Goal: Task Accomplishment & Management: Complete application form

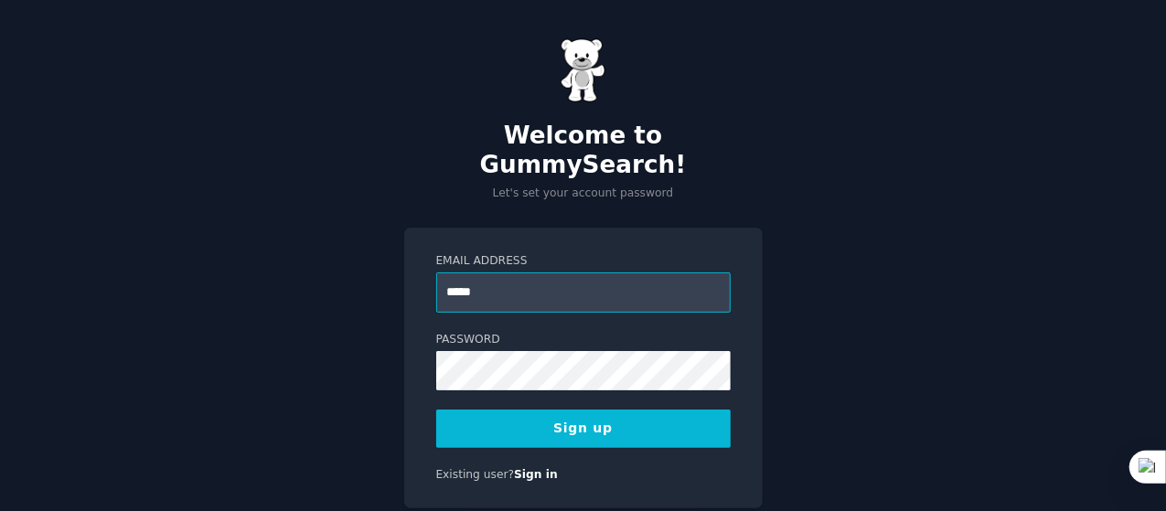
type input "**********"
click at [630, 410] on button "Sign up" at bounding box center [583, 429] width 295 height 38
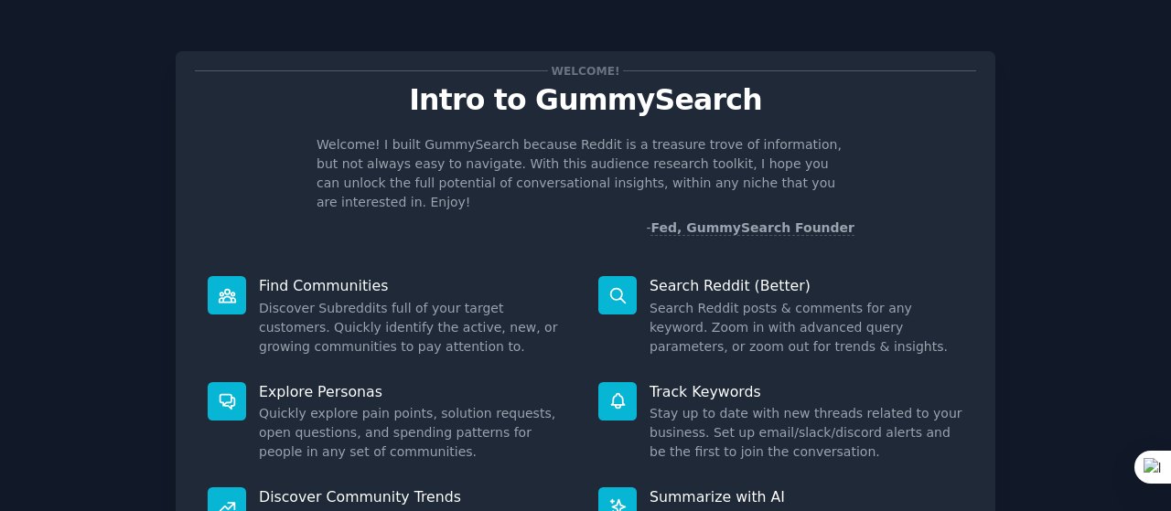
click at [179, 216] on div "Welcome! Intro to GummySearch Welcome! I built GummySearch because Reddit is a …" at bounding box center [586, 335] width 820 height 568
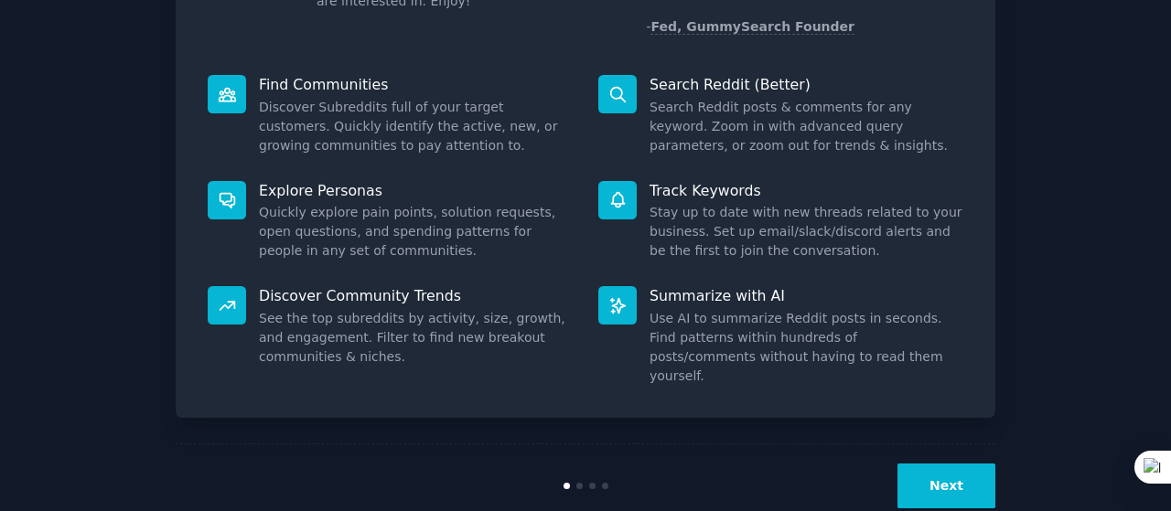
scroll to position [203, 0]
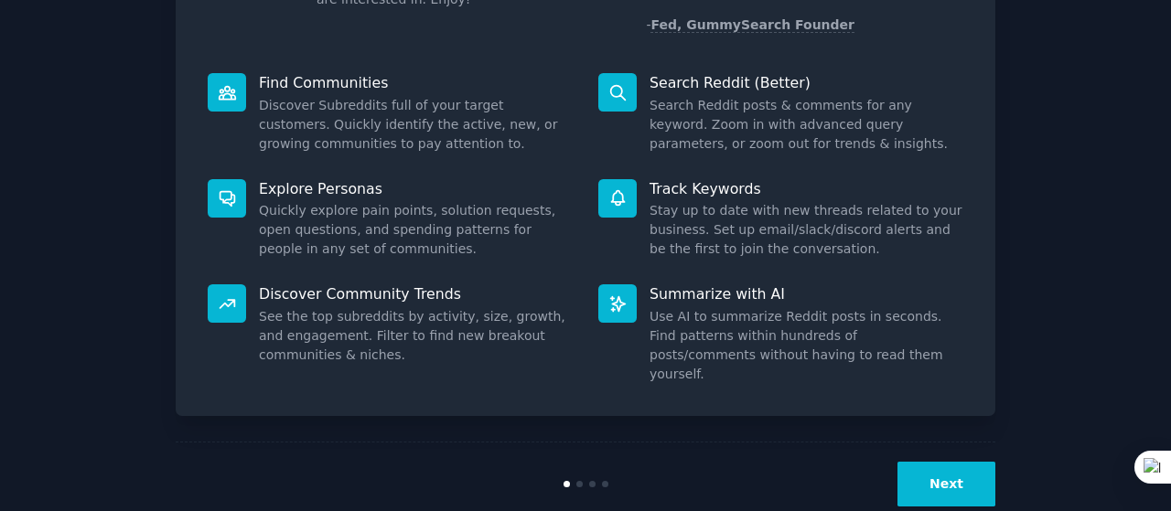
click at [961, 462] on button "Next" at bounding box center [946, 484] width 98 height 45
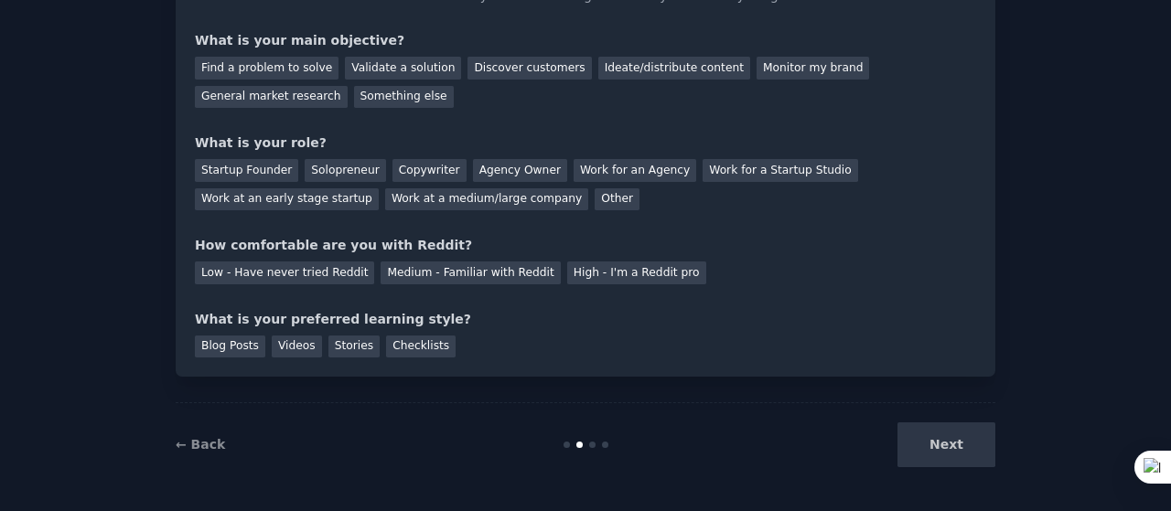
click at [42, 239] on div "Your goals Let's get acquainted Tell us a bit about yourself to configure Gummy…" at bounding box center [586, 185] width 1120 height 604
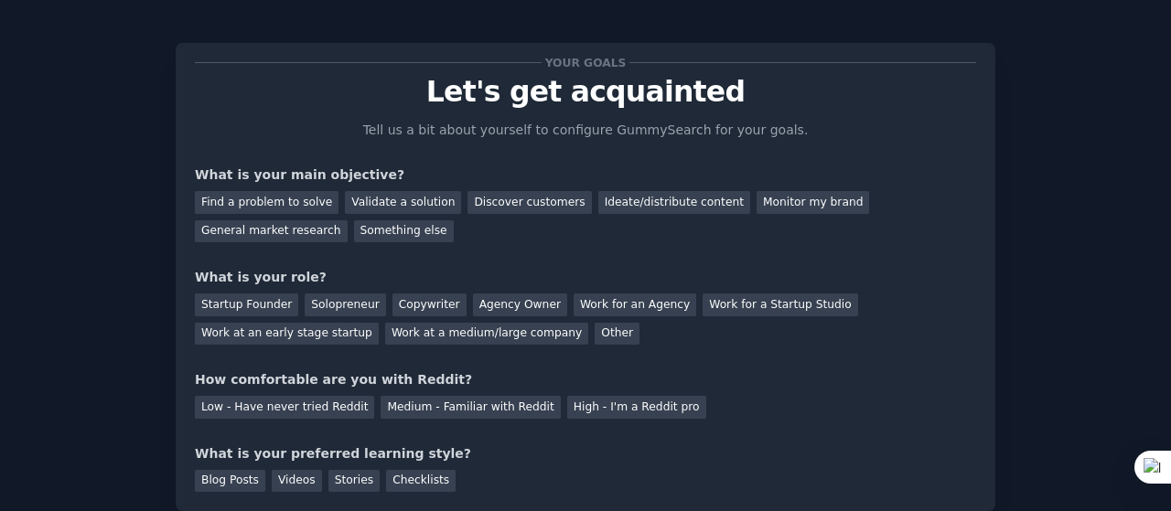
scroll to position [0, 0]
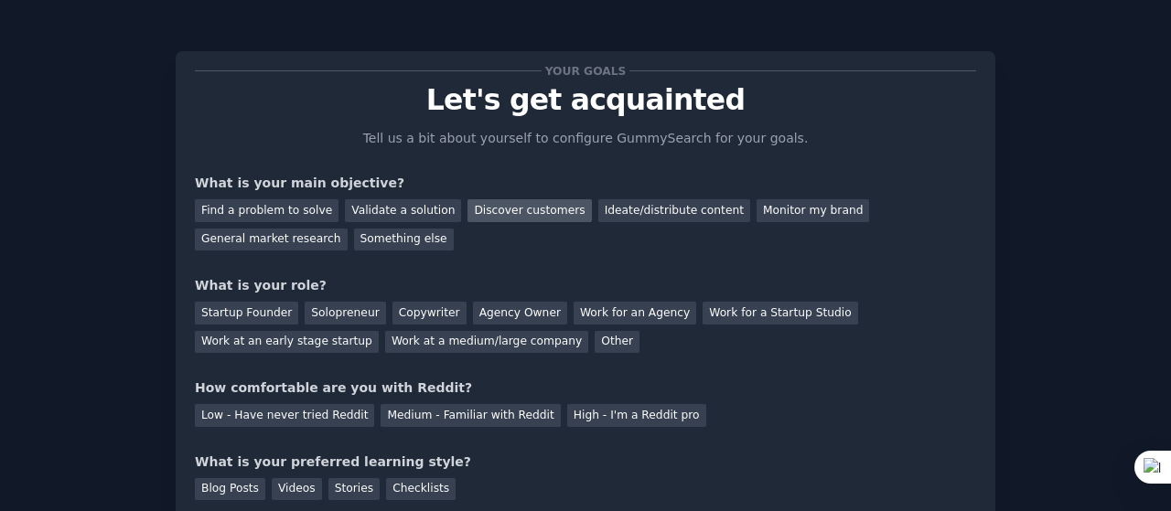
click at [496, 214] on div "Discover customers" at bounding box center [528, 210] width 123 height 23
click at [421, 208] on div "Validate a solution" at bounding box center [403, 210] width 116 height 23
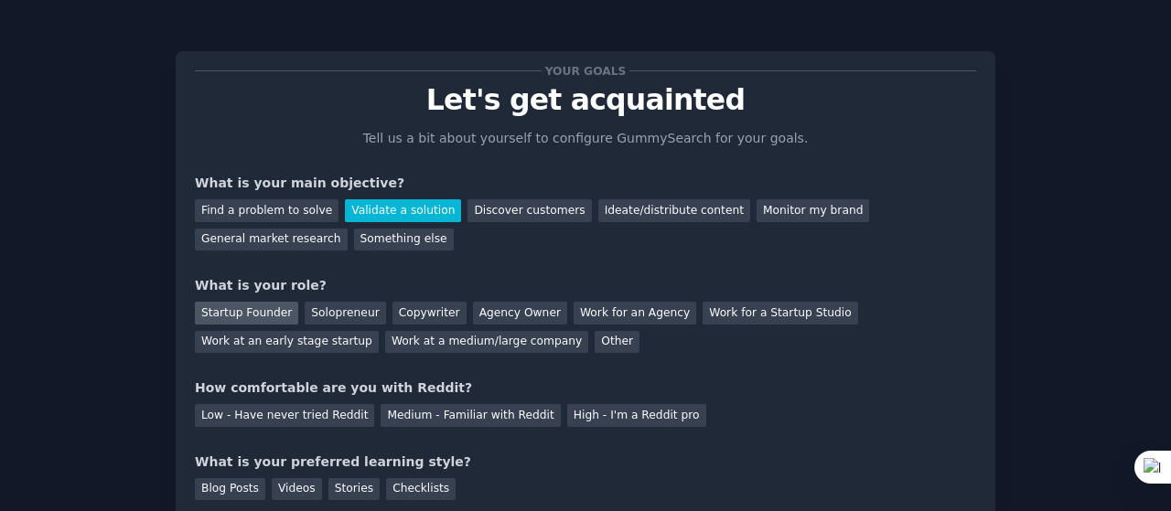
click at [242, 317] on div "Startup Founder" at bounding box center [246, 313] width 103 height 23
click at [313, 317] on div "Solopreneur" at bounding box center [345, 313] width 81 height 23
click at [124, 371] on div "Your goals Let's get acquainted Tell us a bit about yourself to configure Gummy…" at bounding box center [586, 328] width 1120 height 604
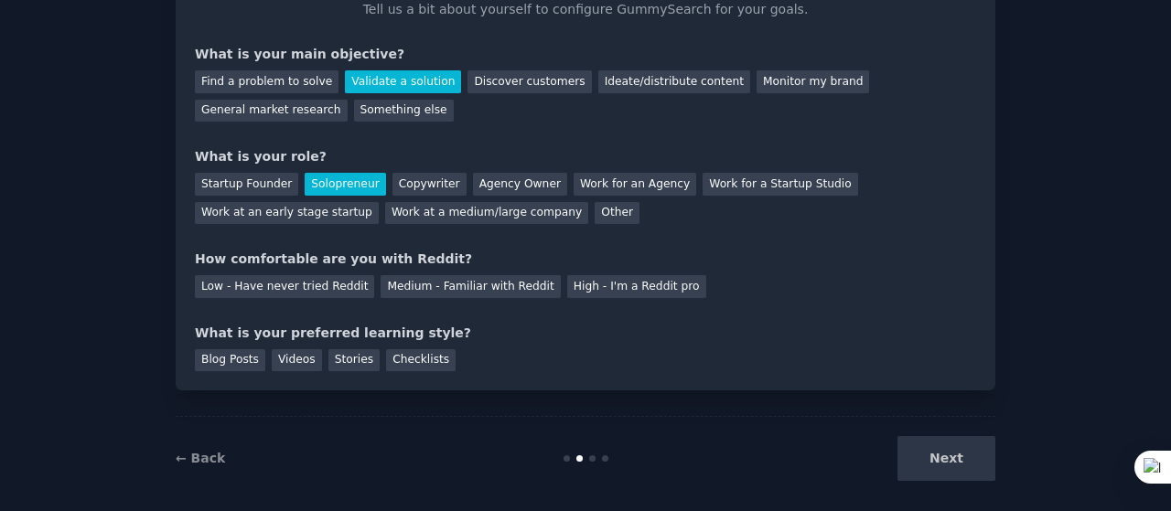
scroll to position [143, 0]
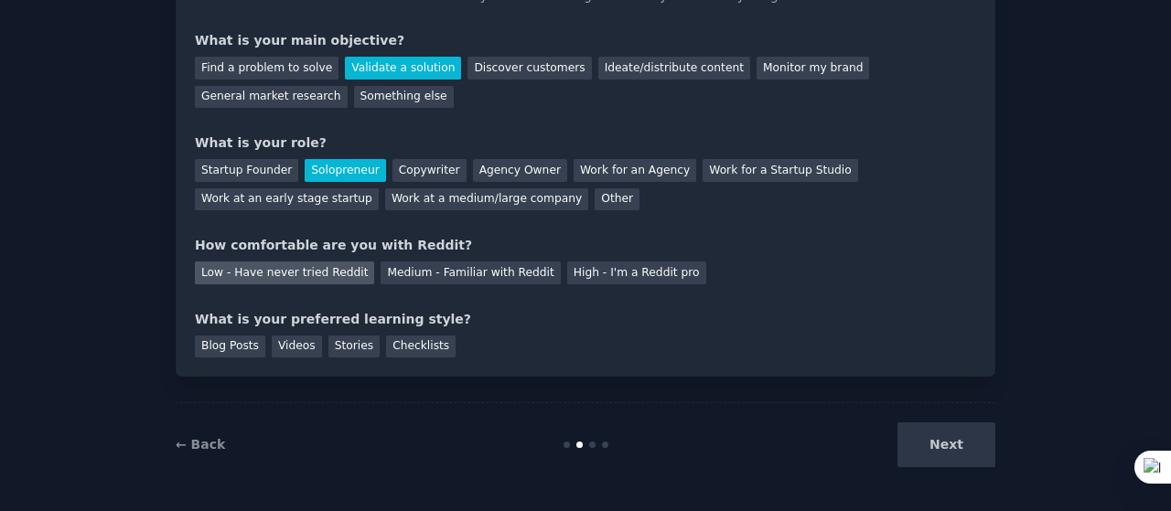
click at [275, 274] on div "Low - Have never tried Reddit" at bounding box center [284, 273] width 179 height 23
click at [296, 346] on div "Videos" at bounding box center [297, 347] width 50 height 23
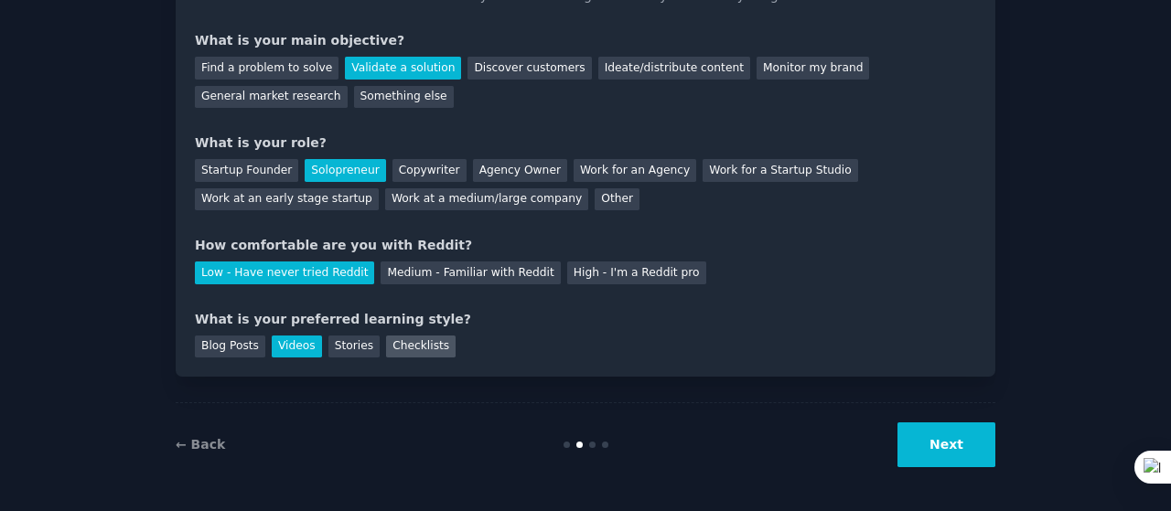
click at [424, 349] on div "Checklists" at bounding box center [421, 347] width 70 height 23
click at [290, 338] on div "Videos" at bounding box center [297, 347] width 50 height 23
click at [911, 442] on button "Next" at bounding box center [946, 445] width 98 height 45
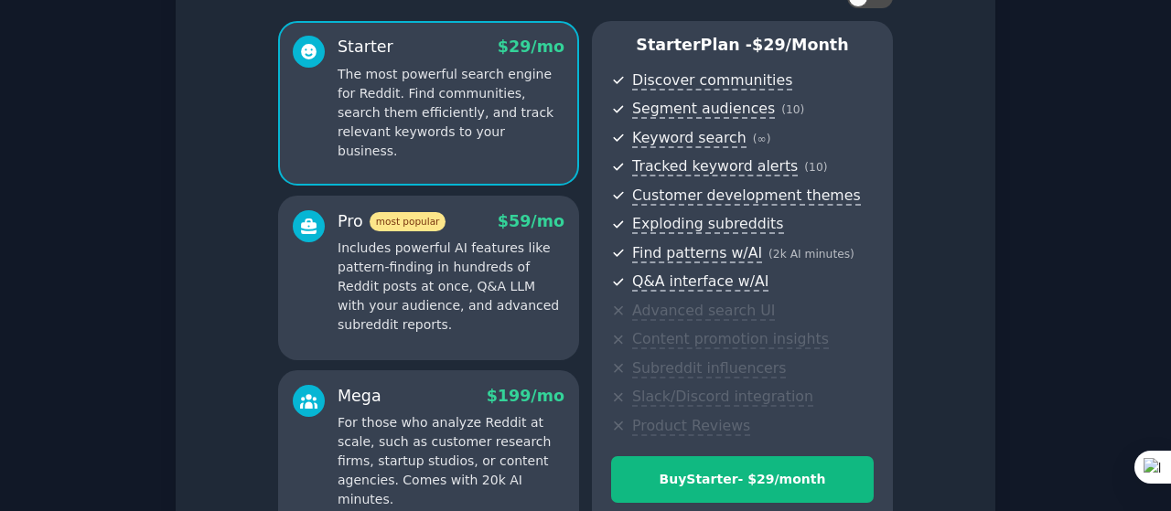
click at [47, 266] on div "Set up your account Choose your GummySearch flavor Enable 33% Annual Discount S…" at bounding box center [586, 283] width 1120 height 800
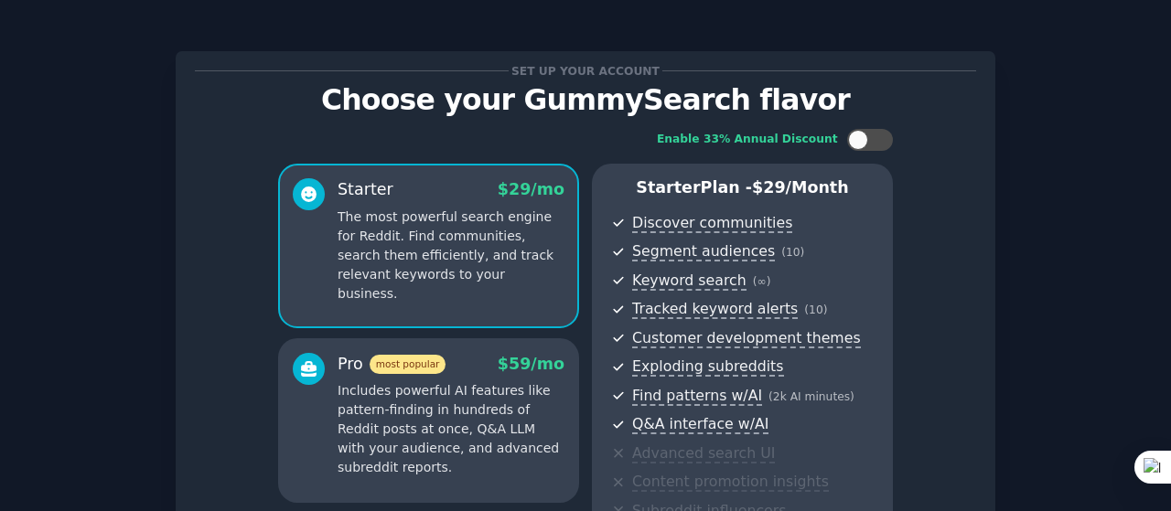
click at [460, 401] on p "Includes powerful AI features like pattern-finding in hundreds of Reddit posts …" at bounding box center [451, 429] width 227 height 96
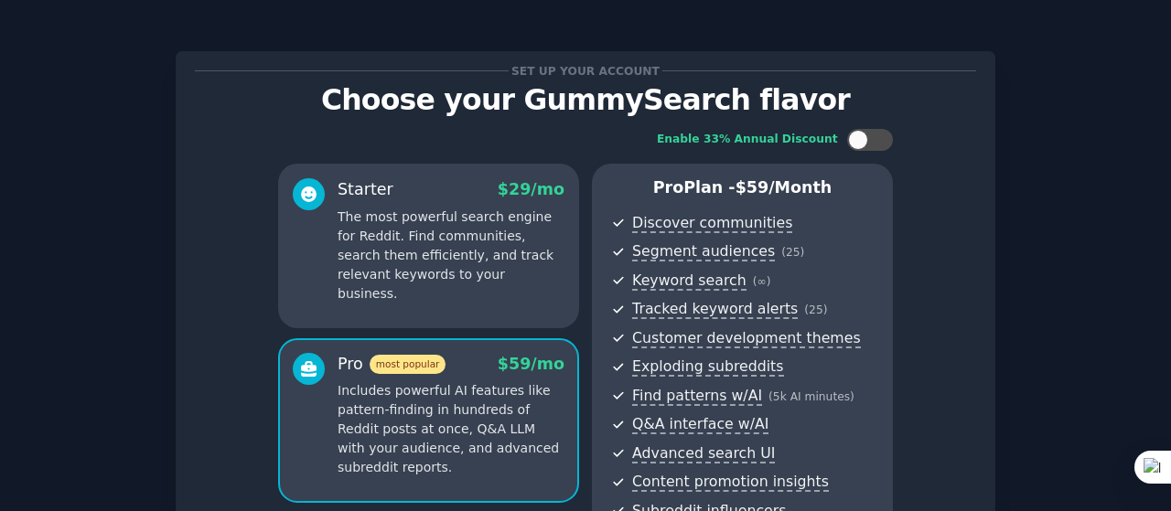
click at [117, 350] on div "Set up your account Choose your GummySearch flavor Enable 33% Annual Discount S…" at bounding box center [586, 426] width 1120 height 800
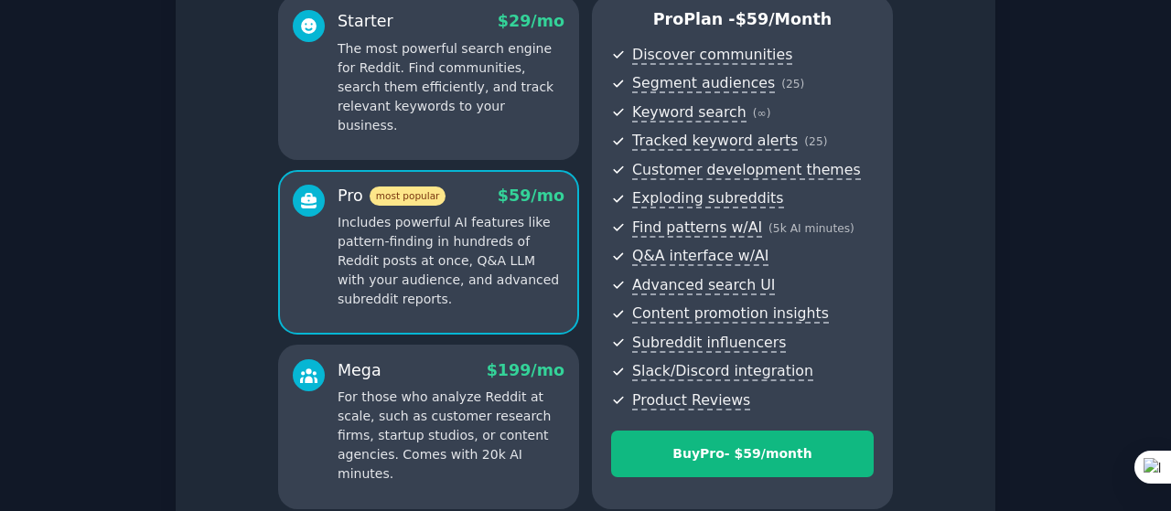
scroll to position [183, 0]
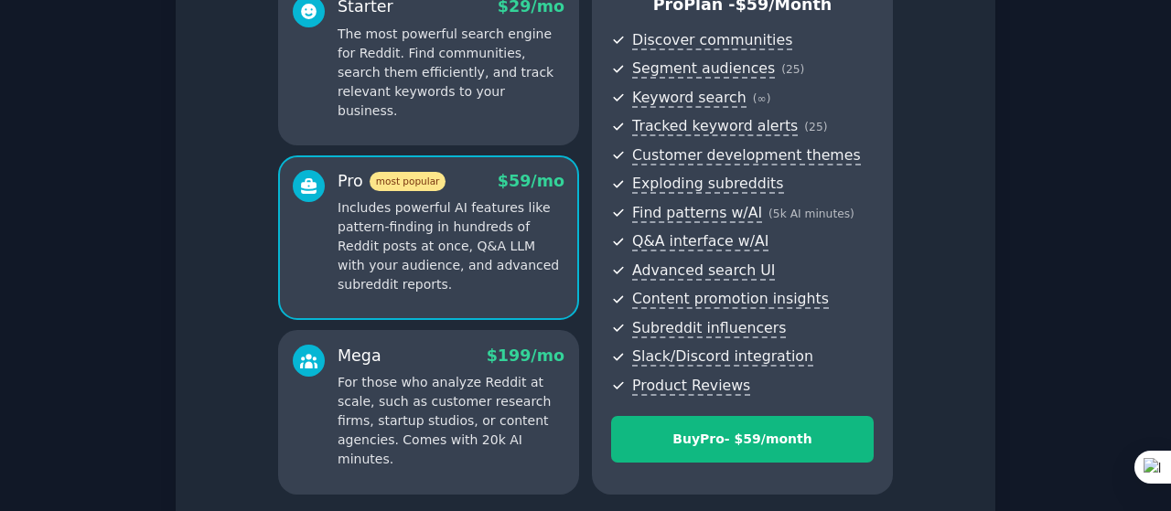
click at [408, 49] on p "The most powerful search engine for Reddit. Find communities, search them effic…" at bounding box center [451, 73] width 227 height 96
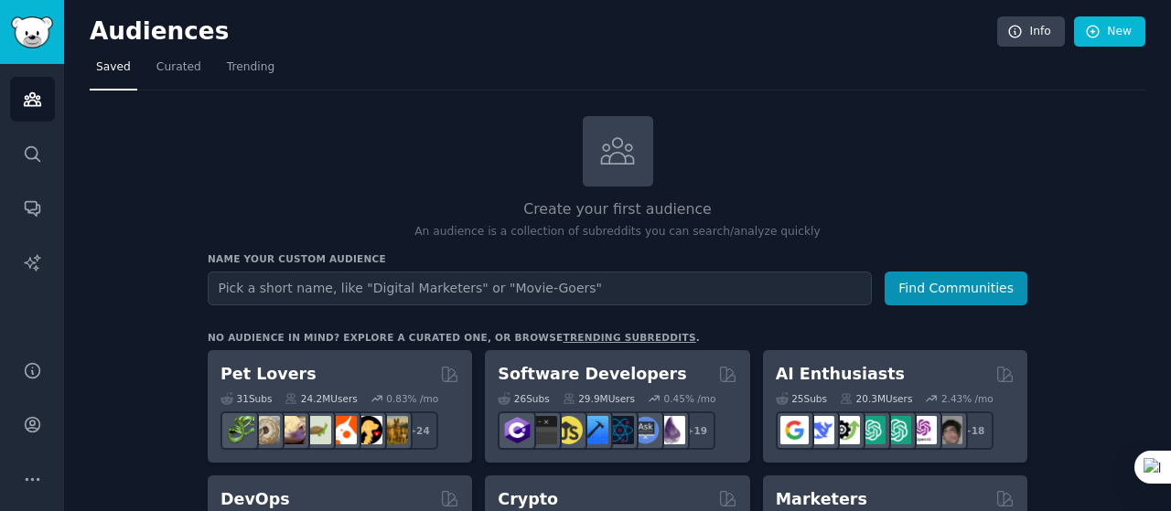
click at [300, 134] on div "Create your first audience An audience is a collection of subreddits you can se…" at bounding box center [618, 178] width 820 height 124
